Goal: Task Accomplishment & Management: Use online tool/utility

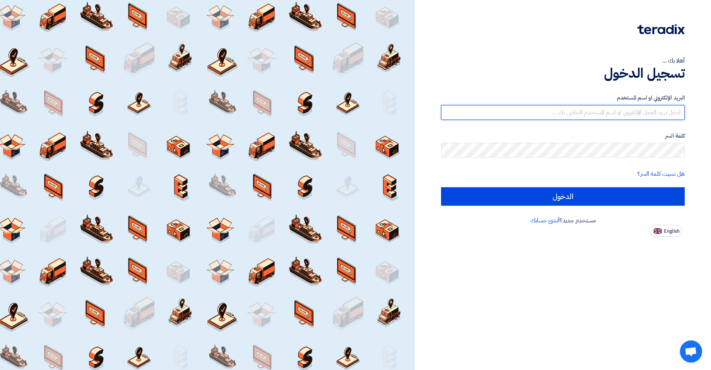
type input "[EMAIL_ADDRESS][DOMAIN_NAME]"
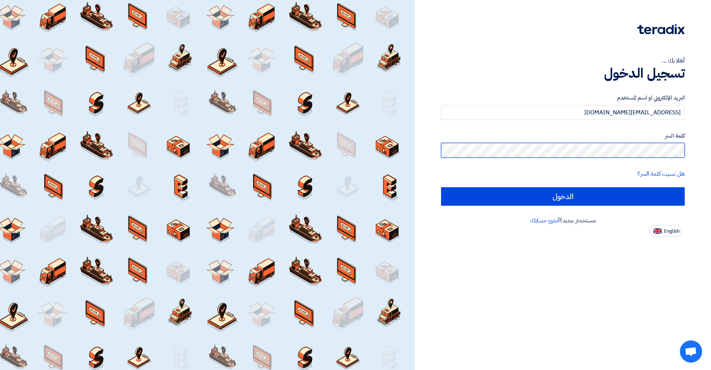
click at [563, 196] on input "الدخول" at bounding box center [563, 196] width 244 height 19
type input "Sign in"
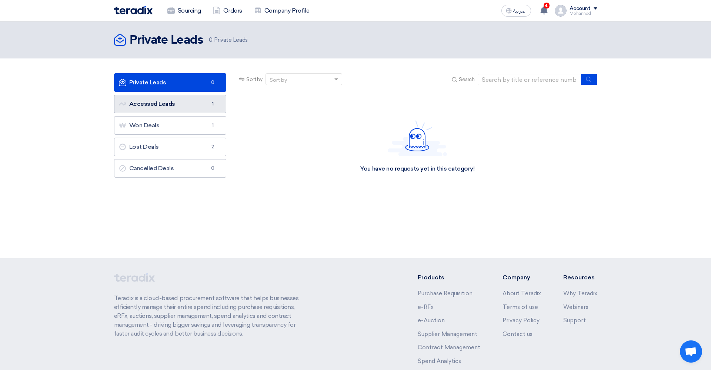
click at [169, 101] on link "Accessed Leads Accessed Leads 1" at bounding box center [170, 104] width 113 height 19
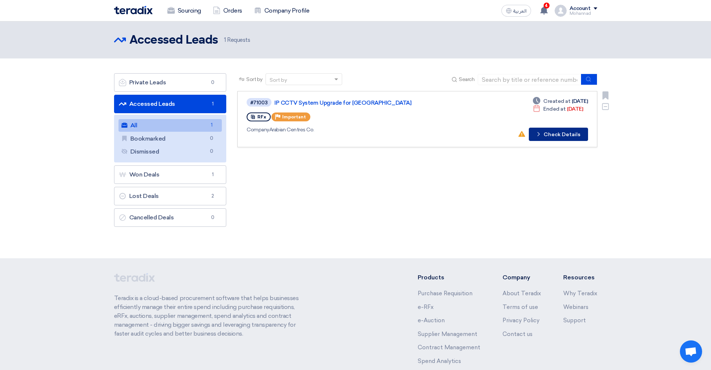
click at [560, 132] on button "Check details Check Details" at bounding box center [558, 134] width 59 height 13
